Goal: Find contact information: Find contact information

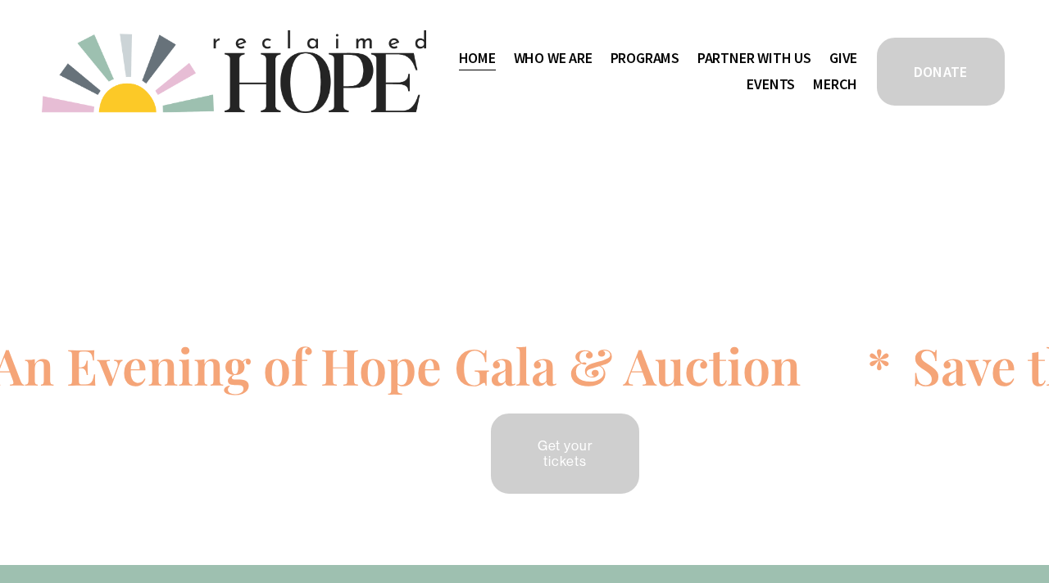
click at [0, 0] on span "Staff & Board" at bounding box center [0, 0] width 0 height 0
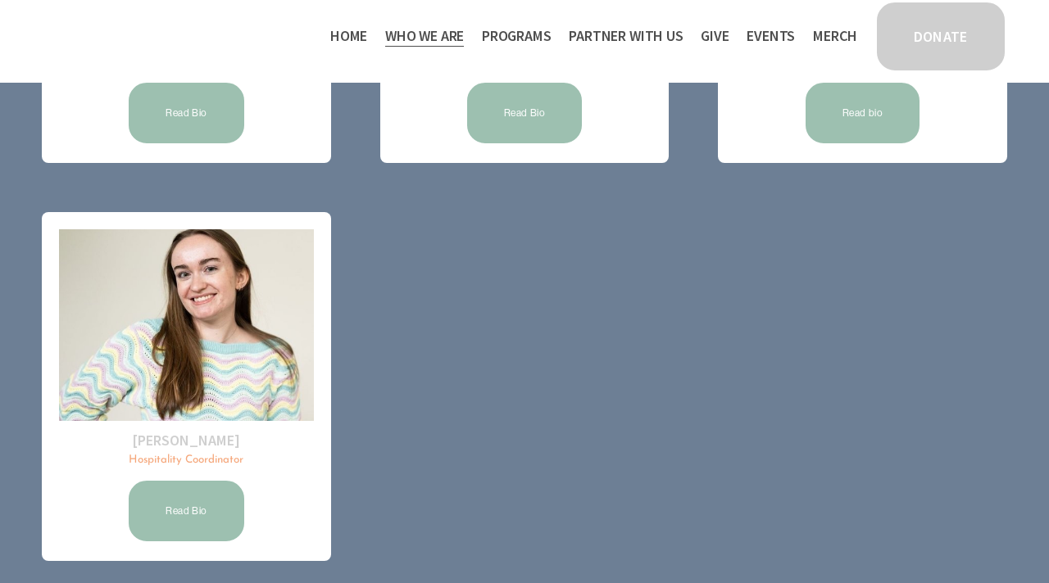
scroll to position [466, 0]
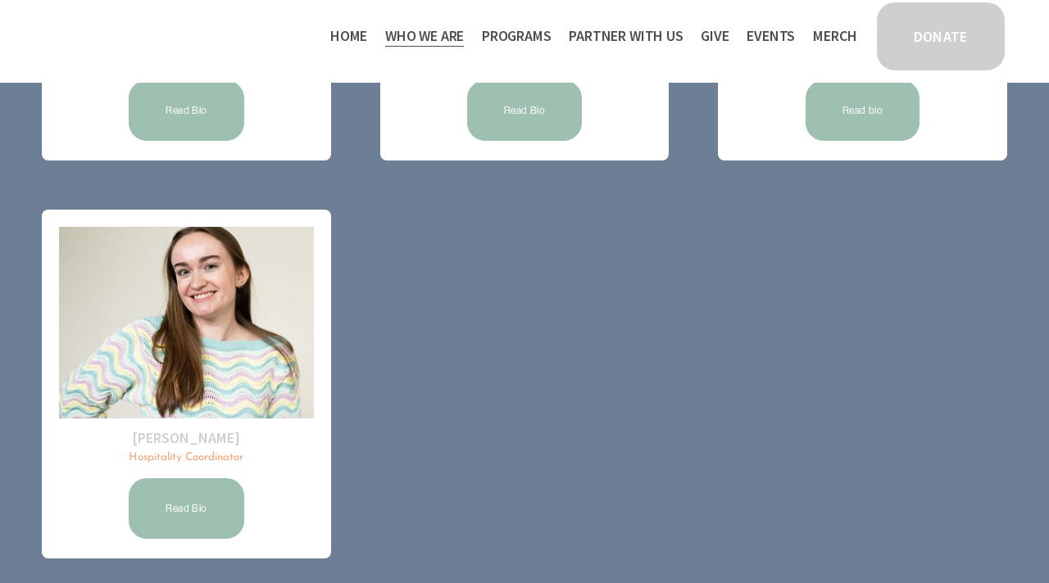
click at [183, 111] on link "Read Bio" at bounding box center [186, 111] width 120 height 66
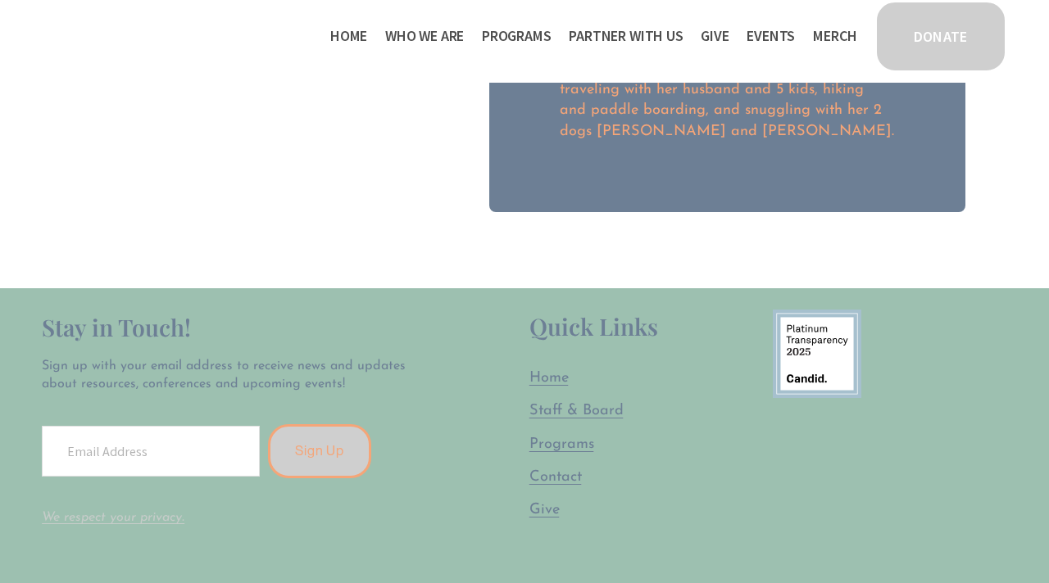
scroll to position [695, 0]
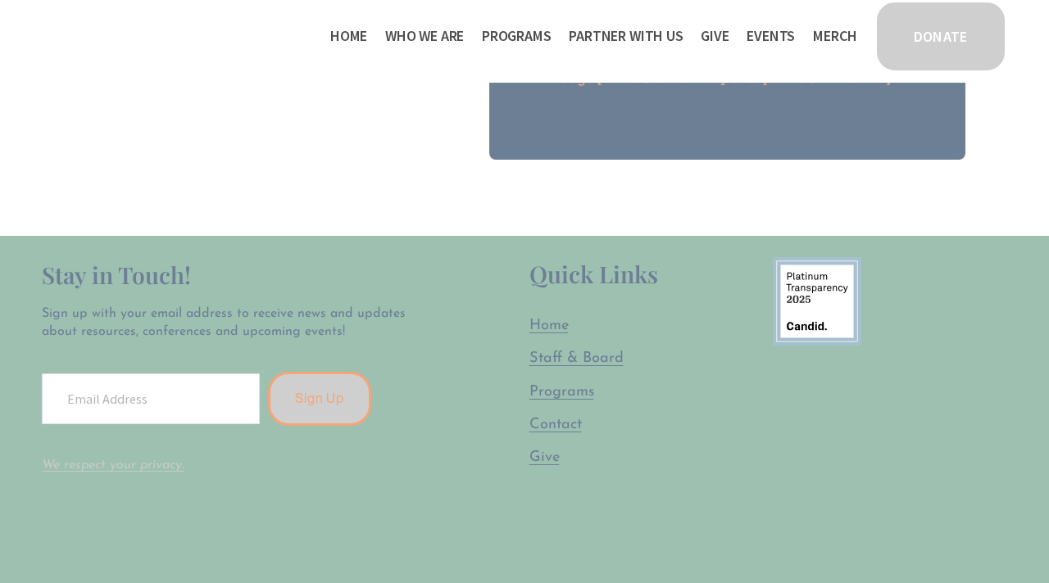
click at [558, 417] on span "Contact" at bounding box center [555, 425] width 52 height 16
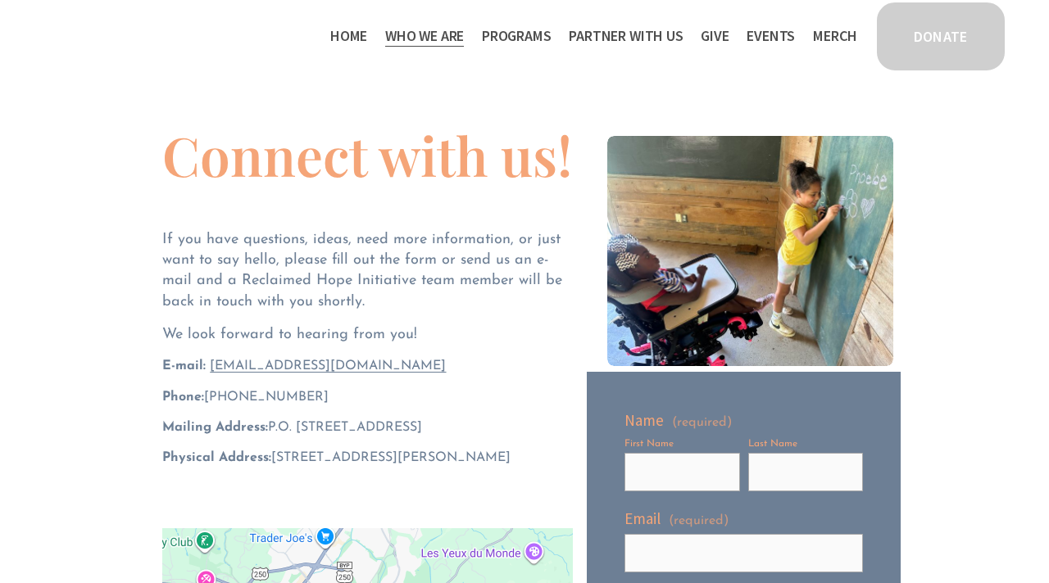
scroll to position [125, 0]
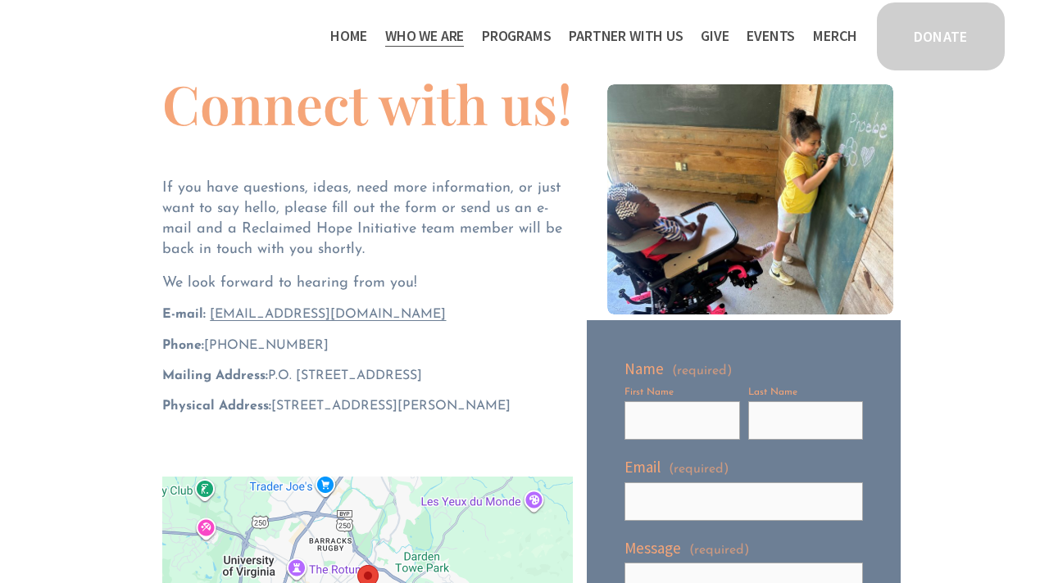
drag, startPoint x: 425, startPoint y: 314, endPoint x: 207, endPoint y: 316, distance: 217.9
click at [207, 316] on p "E-mail: hello@reclaimedhopeinitiative.org" at bounding box center [367, 315] width 410 height 18
copy span "hello@reclaimedhopeinitiative.org"
drag, startPoint x: 292, startPoint y: 342, endPoint x: 209, endPoint y: 344, distance: 83.6
click at [209, 344] on span "Phone: ‪(804) 552-1230‬" at bounding box center [245, 345] width 166 height 13
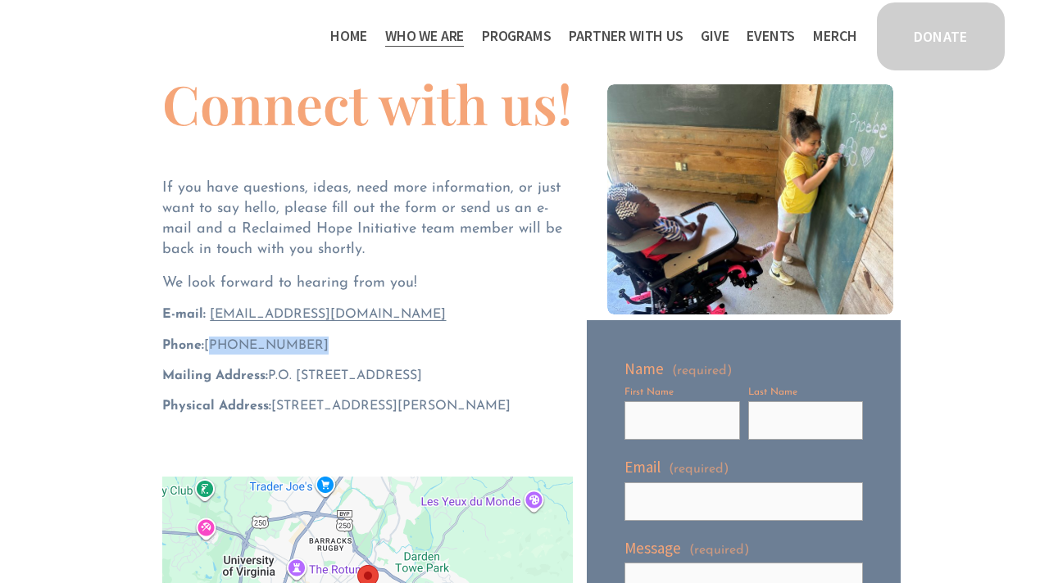
copy span "(804) 552-1230"
